Goal: Book appointment/travel/reservation

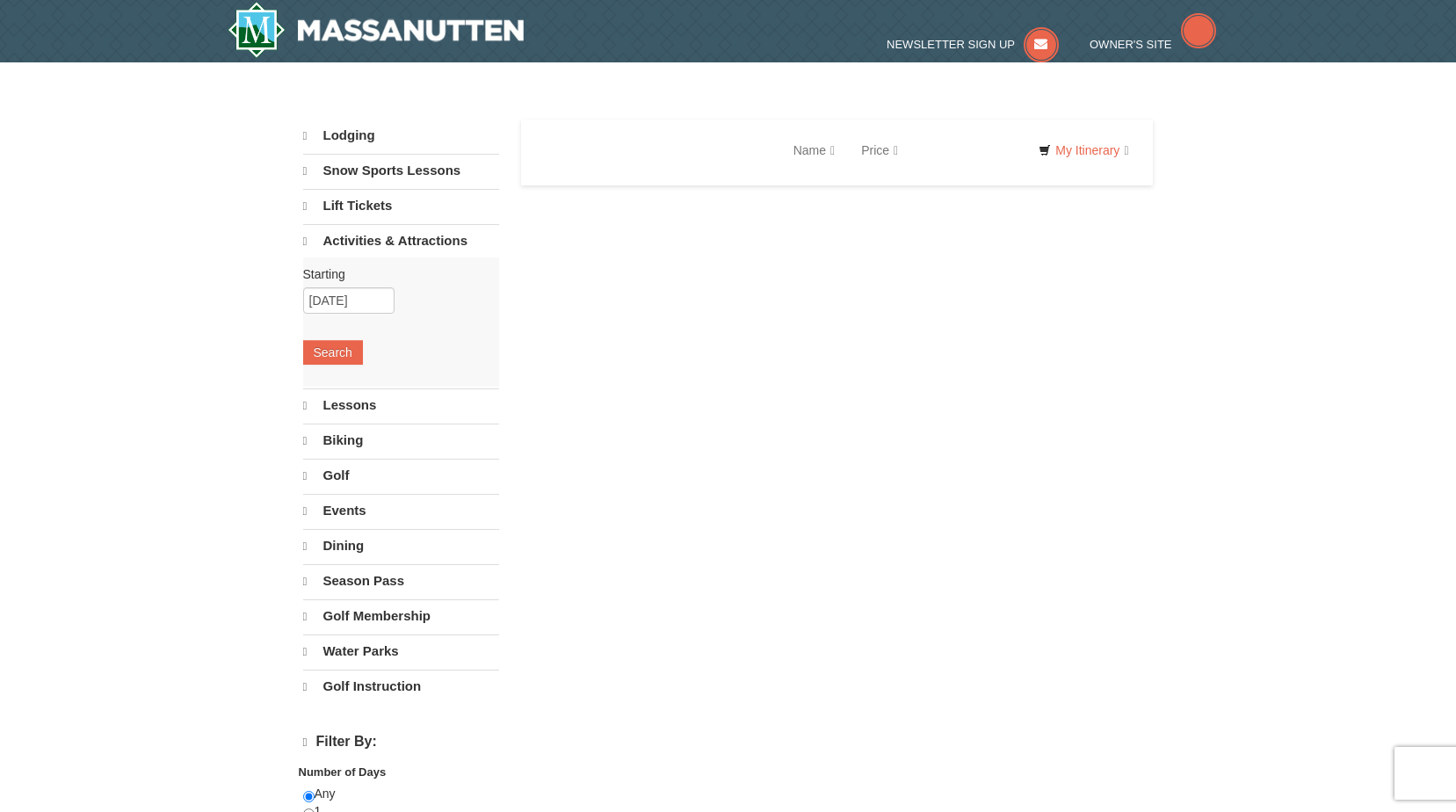
select select "9"
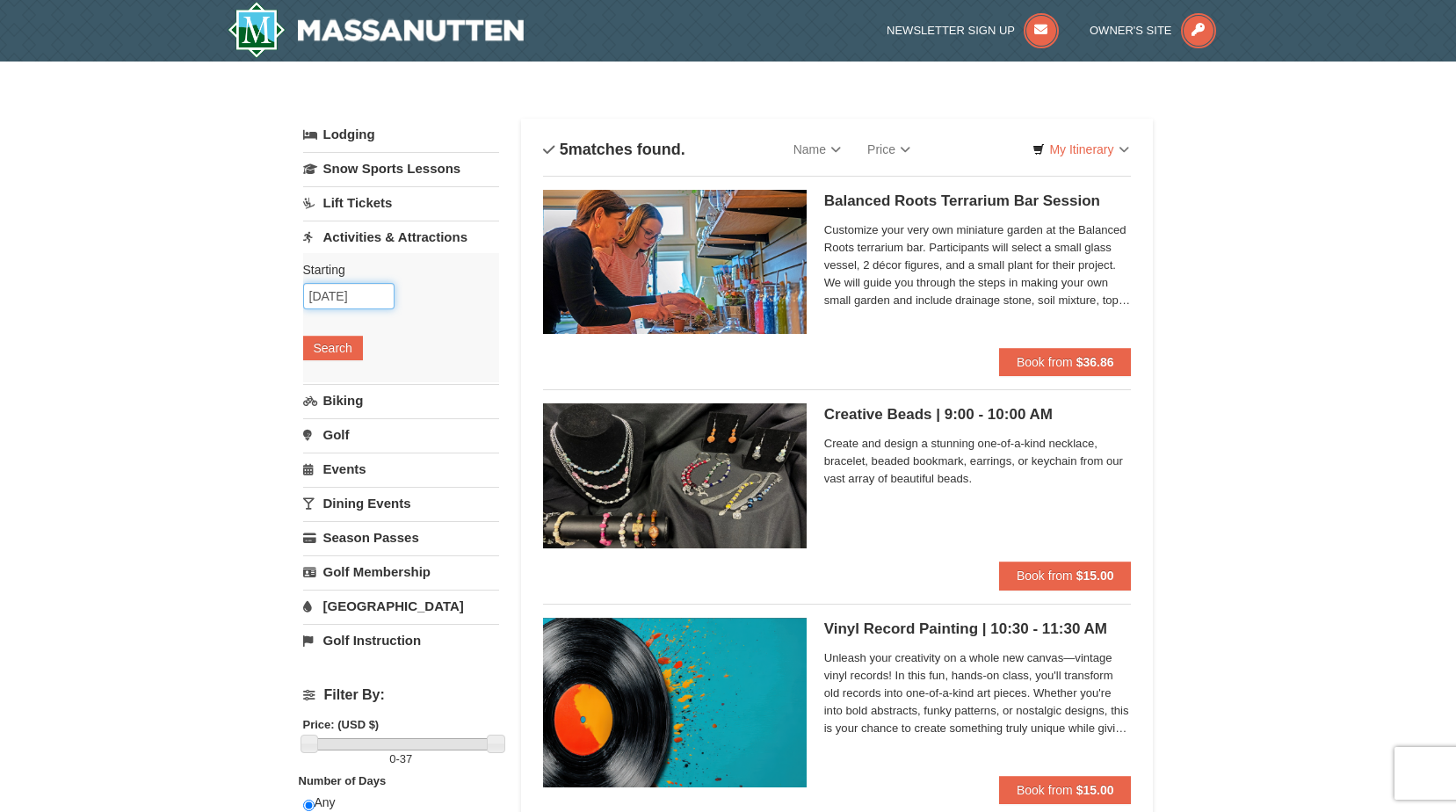
click at [367, 299] on input "11/28/2025" at bounding box center [349, 296] width 91 height 26
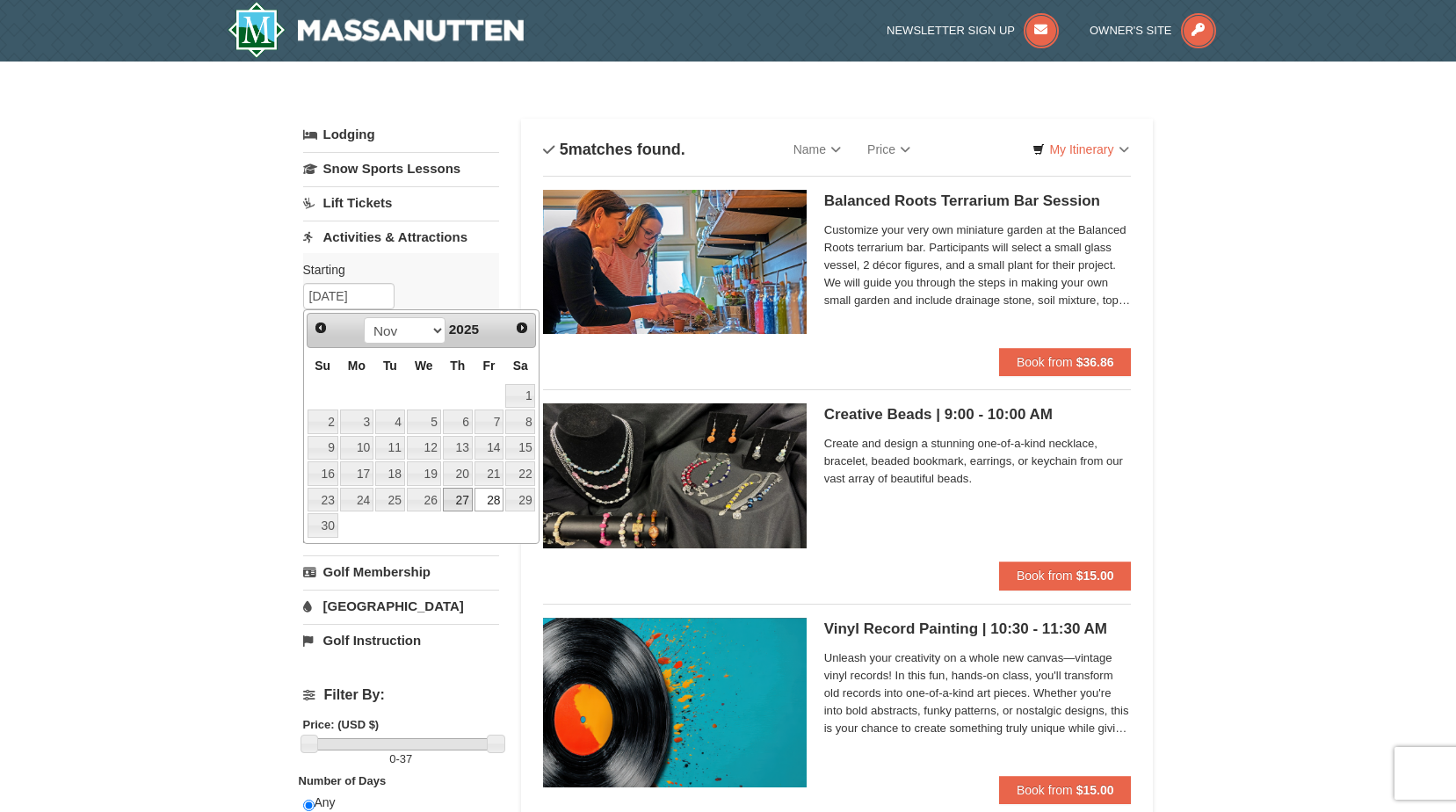
click at [461, 498] on link "27" at bounding box center [457, 499] width 30 height 25
type input "[DATE]"
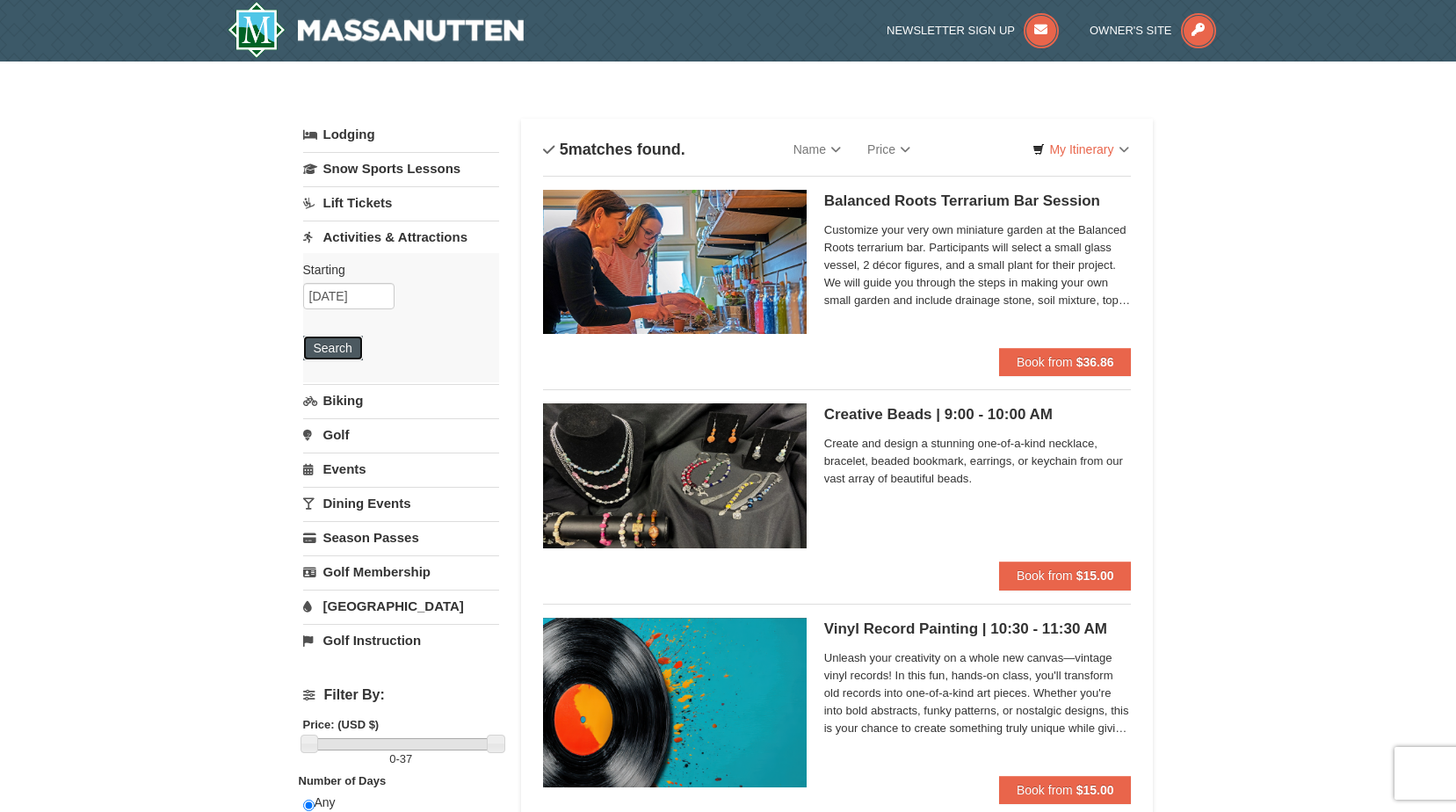
click at [333, 345] on button "Search" at bounding box center [333, 348] width 59 height 25
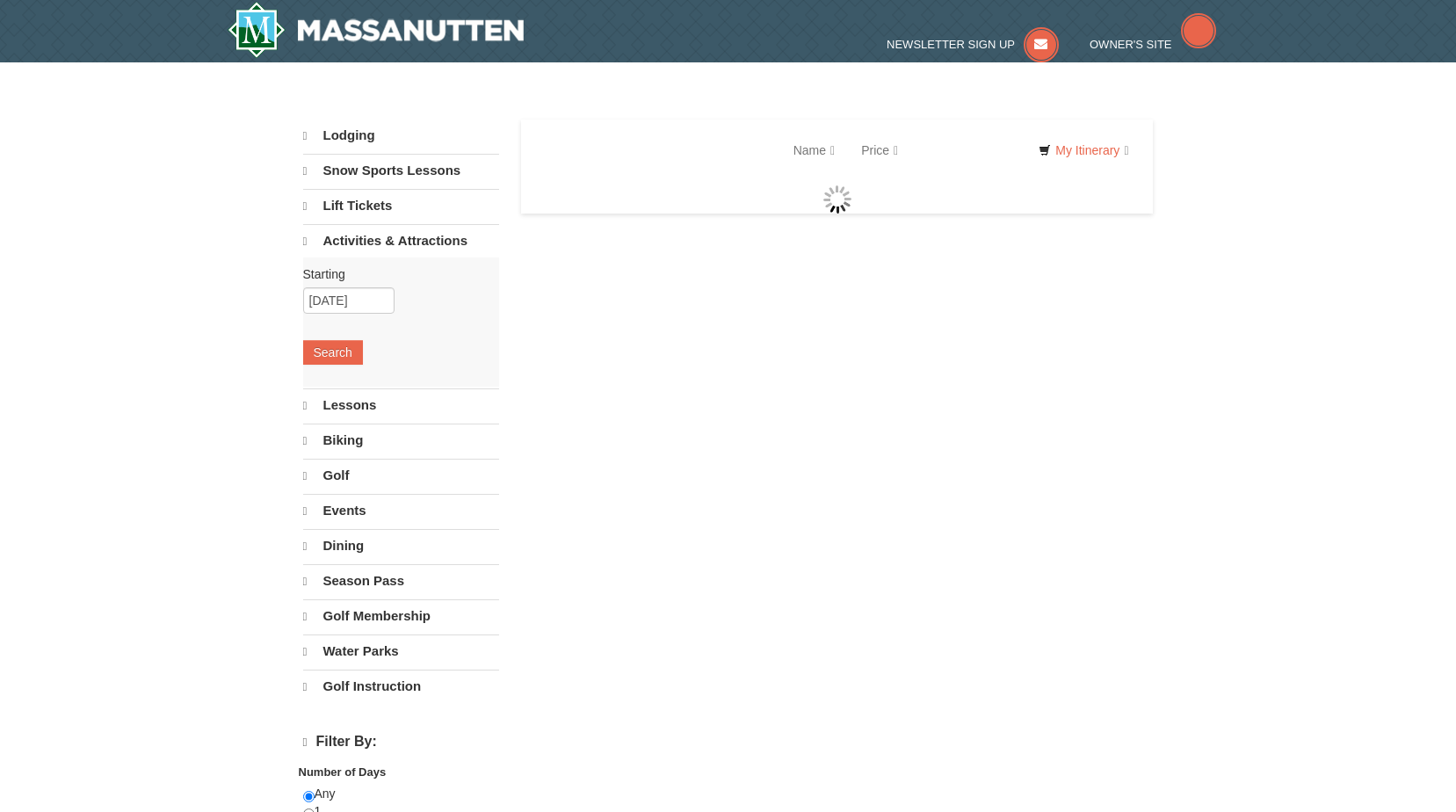
select select "9"
